Goal: Task Accomplishment & Management: Complete application form

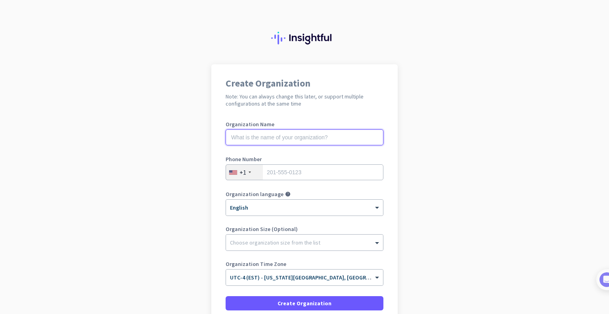
click at [238, 136] on input "text" at bounding box center [305, 137] width 158 height 16
type input "[MEDICAL_DATA] Engineering"
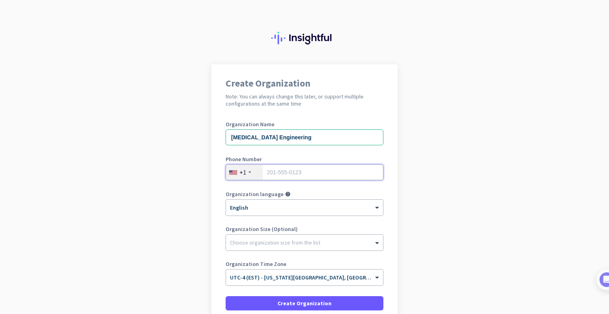
click at [293, 177] on input "tel" at bounding box center [305, 172] width 158 height 16
type input "[PHONE_NUMBER]"
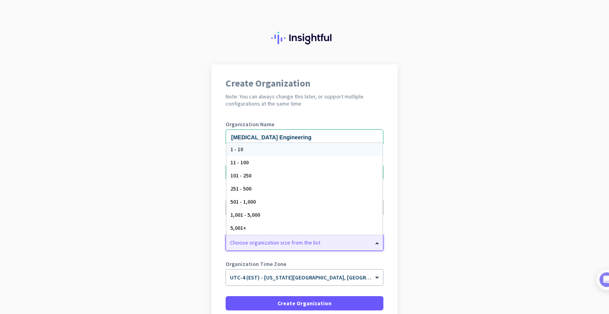
click at [281, 244] on div at bounding box center [304, 240] width 157 height 8
click at [243, 162] on span "11 - 100" at bounding box center [240, 162] width 18 height 7
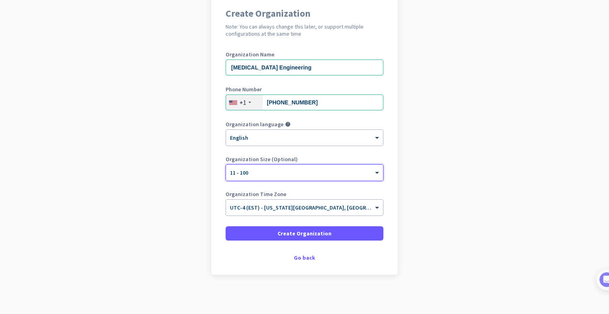
scroll to position [70, 0]
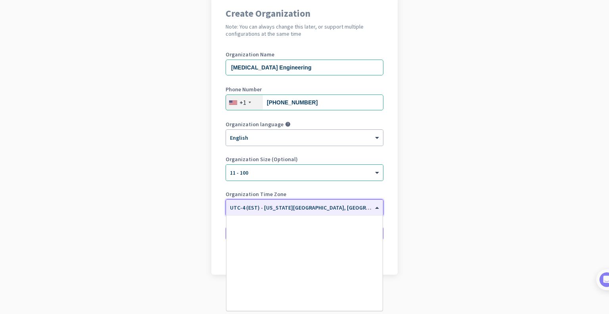
click at [306, 211] on span "UTC-4 (EST) - [US_STATE][GEOGRAPHIC_DATA], [GEOGRAPHIC_DATA], [GEOGRAPHIC_DATA]…" at bounding box center [368, 207] width 276 height 7
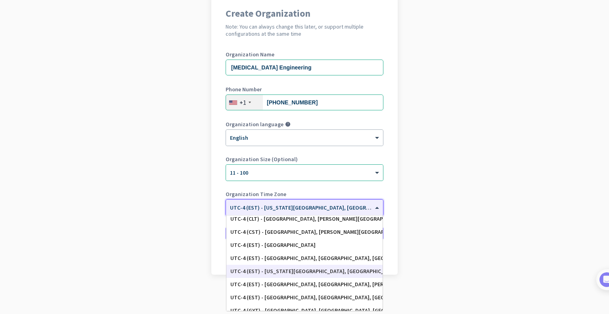
scroll to position [890, 0]
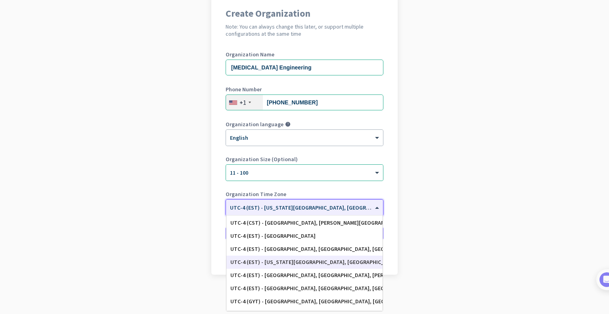
click at [283, 261] on div "UTC-4 (EST) - [US_STATE][GEOGRAPHIC_DATA], [GEOGRAPHIC_DATA], [GEOGRAPHIC_DATA]…" at bounding box center [305, 262] width 148 height 7
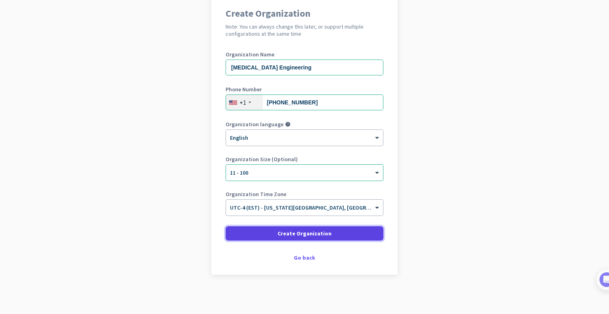
click at [294, 235] on span "Create Organization" at bounding box center [305, 233] width 54 height 8
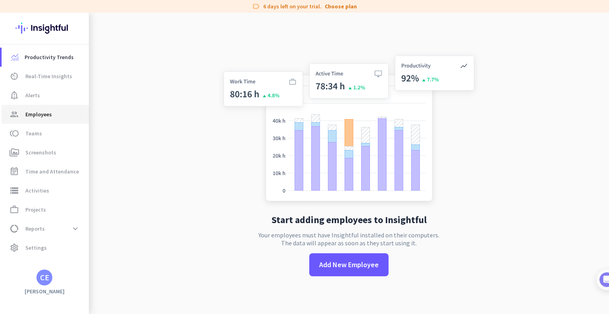
click at [39, 112] on span "Employees" at bounding box center [38, 115] width 27 height 10
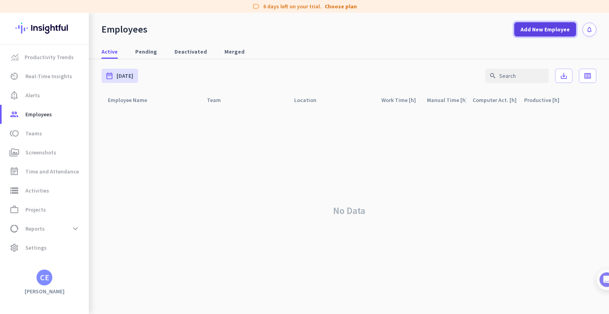
click at [530, 23] on span at bounding box center [546, 29] width 62 height 19
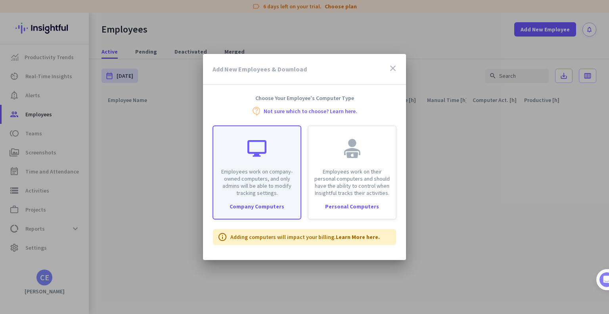
click at [247, 212] on div "Employees work on company-owned computers, and only admins will be able to modi…" at bounding box center [257, 172] width 89 height 94
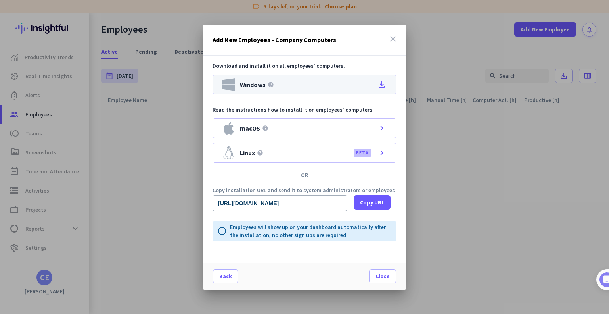
click at [382, 83] on icon "file_download" at bounding box center [382, 85] width 10 height 10
